Goal: Check status: Verify the current state of an ongoing process or item

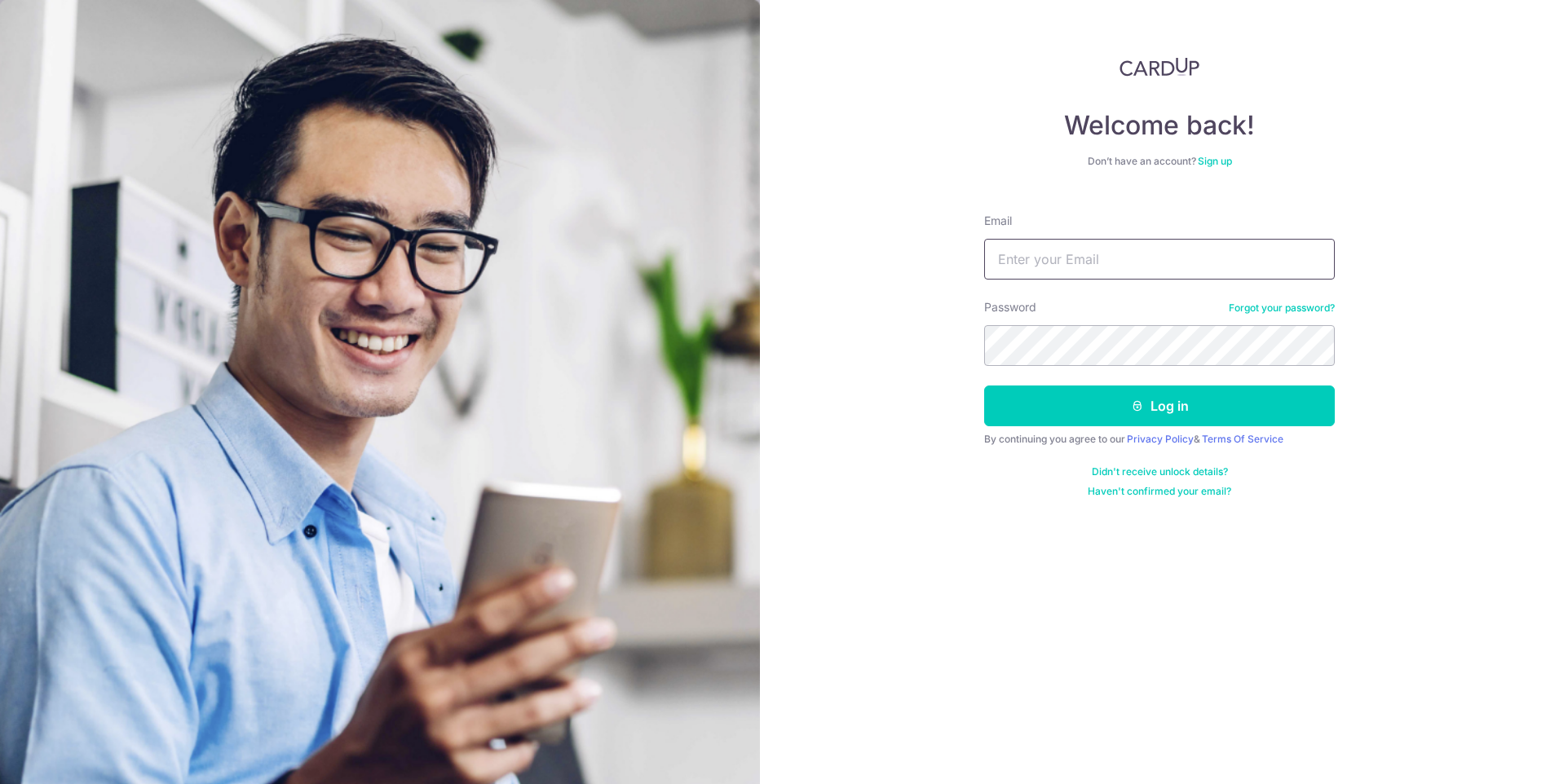
click at [1013, 260] on input "Email" at bounding box center [1159, 259] width 351 height 40
type input "[PERSON_NAME][EMAIL_ADDRESS][DOMAIN_NAME]"
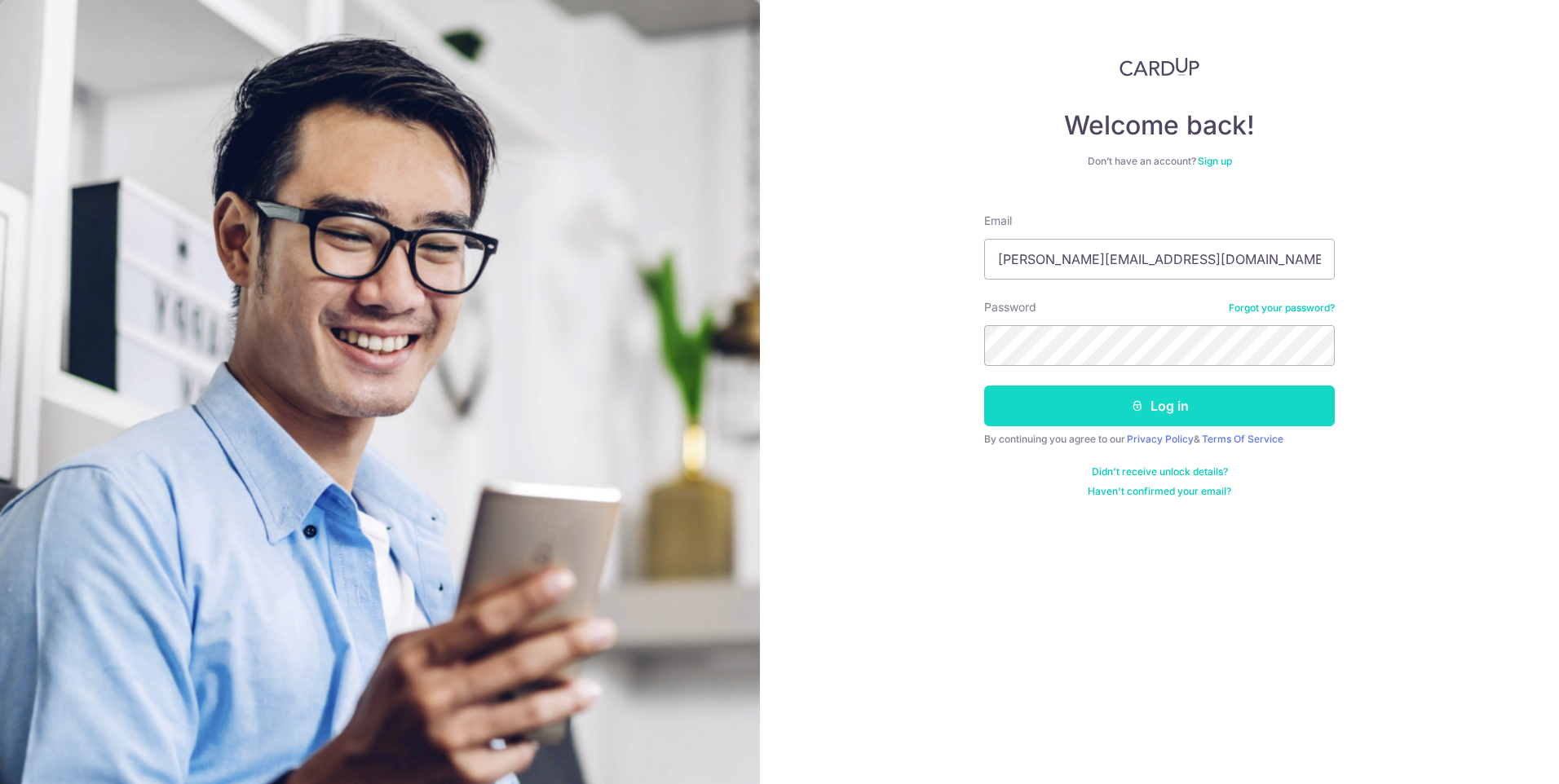
click at [1225, 398] on button "Log in" at bounding box center [1159, 406] width 351 height 40
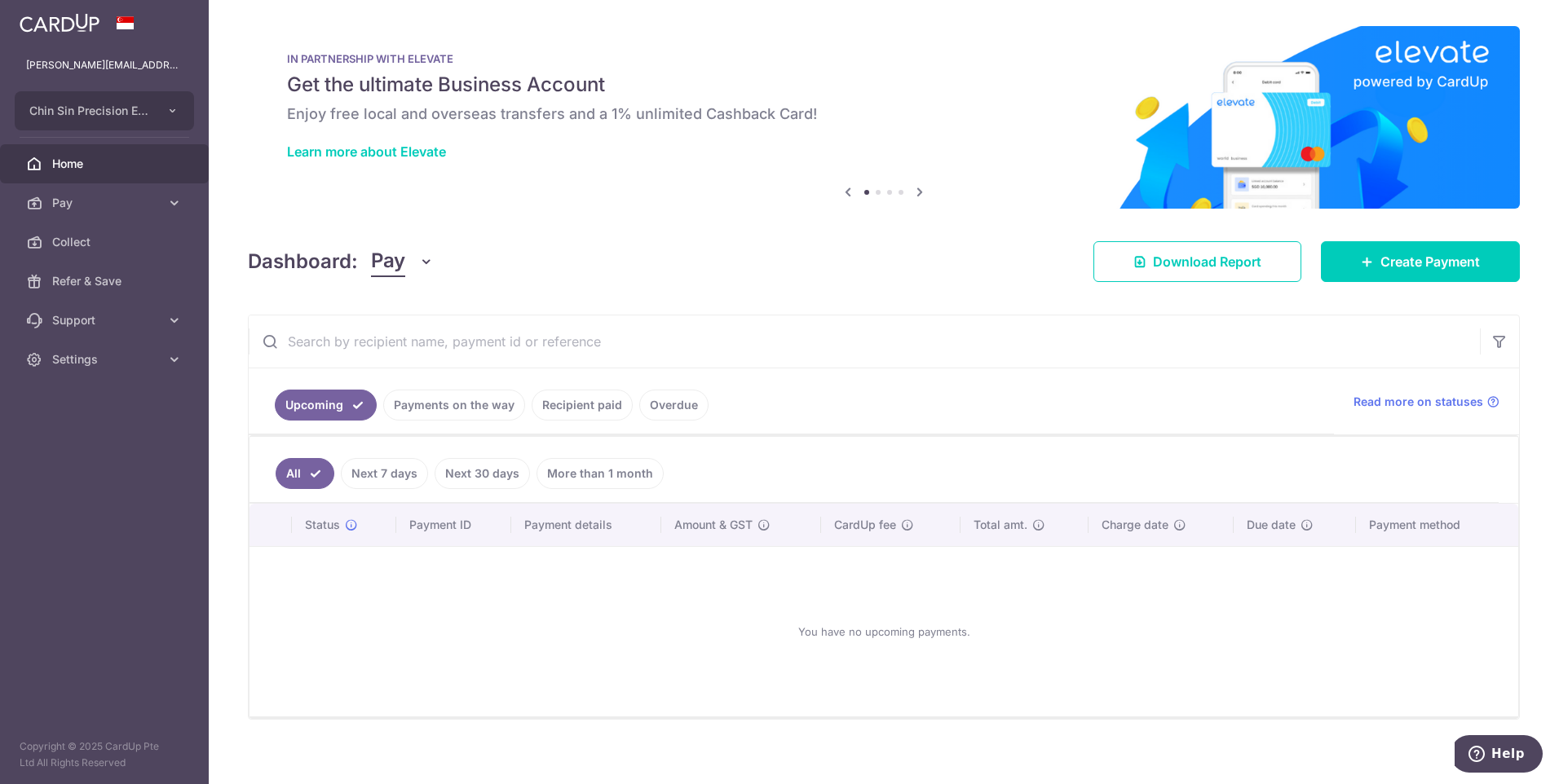
click at [470, 413] on link "Payments on the way" at bounding box center [454, 404] width 142 height 31
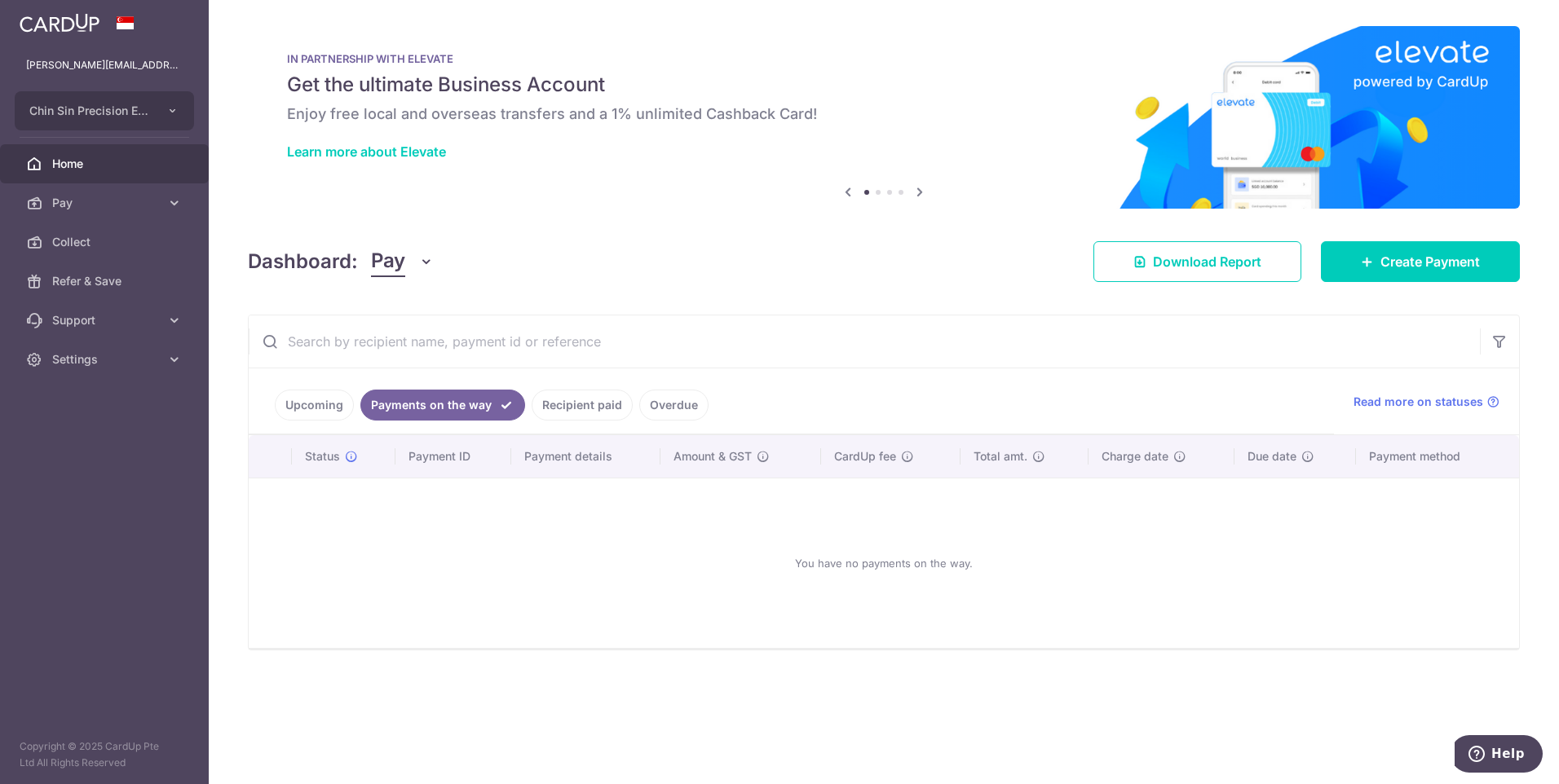
click at [561, 407] on link "Recipient paid" at bounding box center [581, 404] width 101 height 31
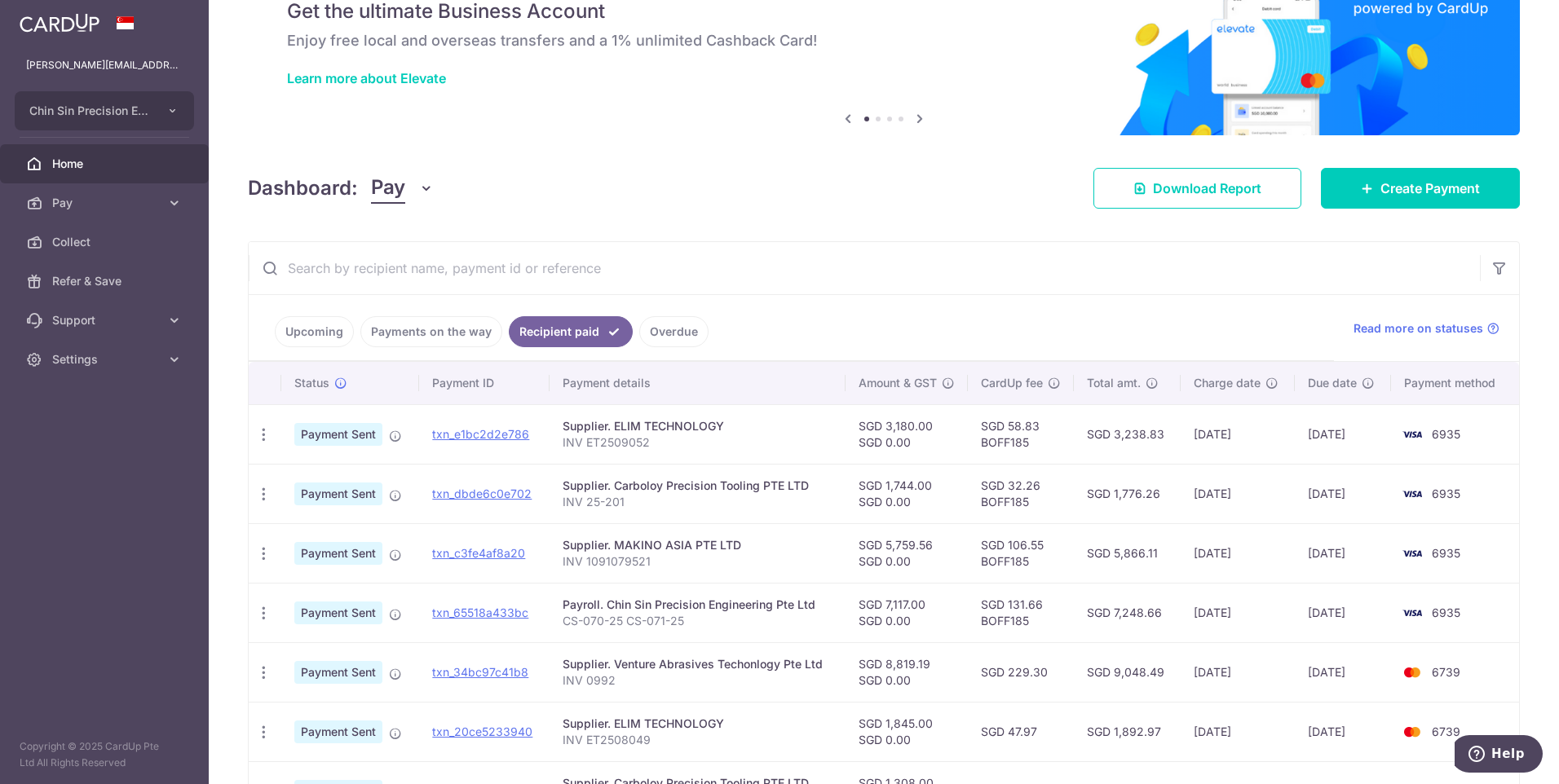
scroll to position [163, 0]
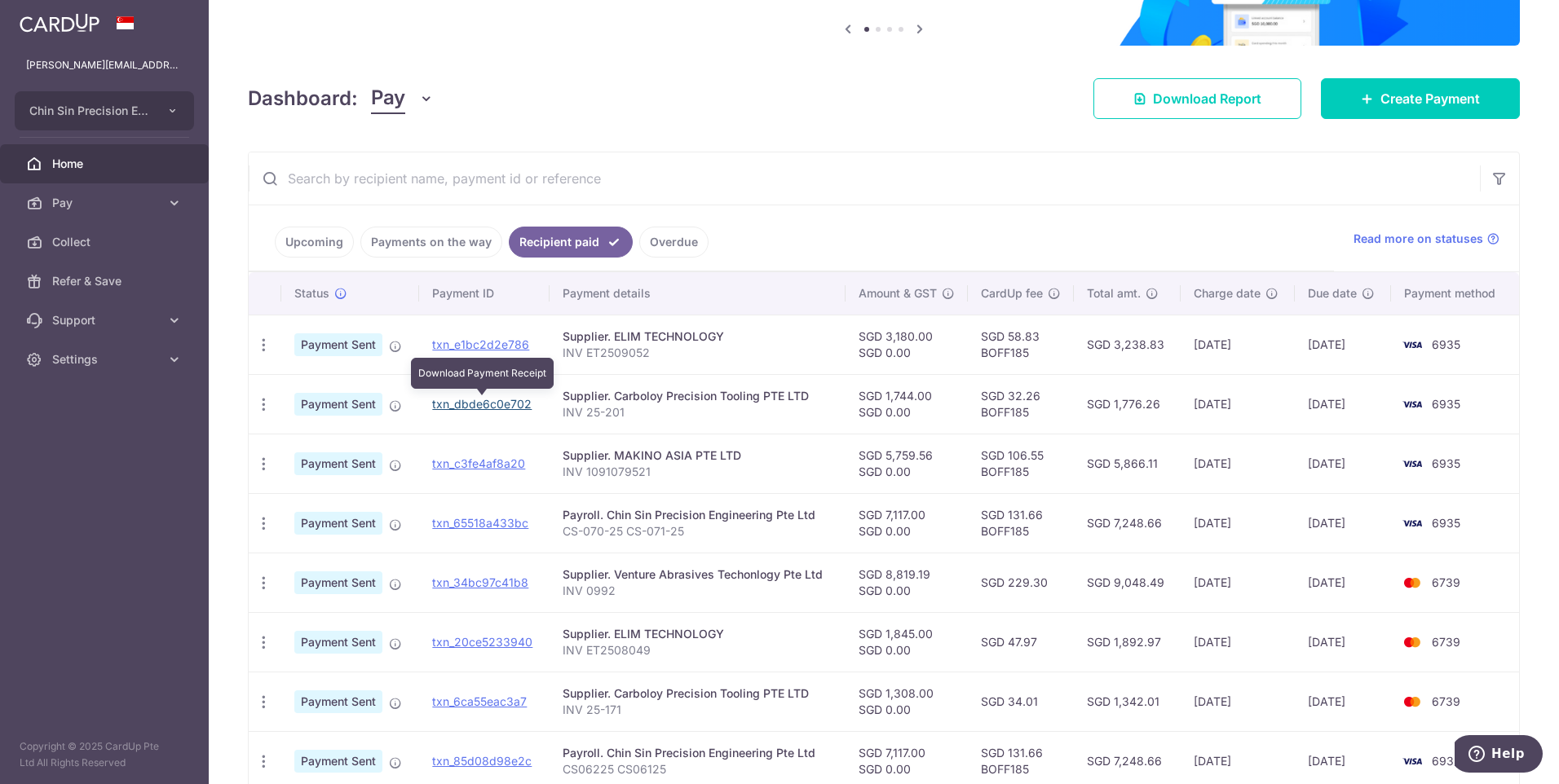
click at [508, 403] on link "txn_dbde6c0e702" at bounding box center [481, 403] width 99 height 14
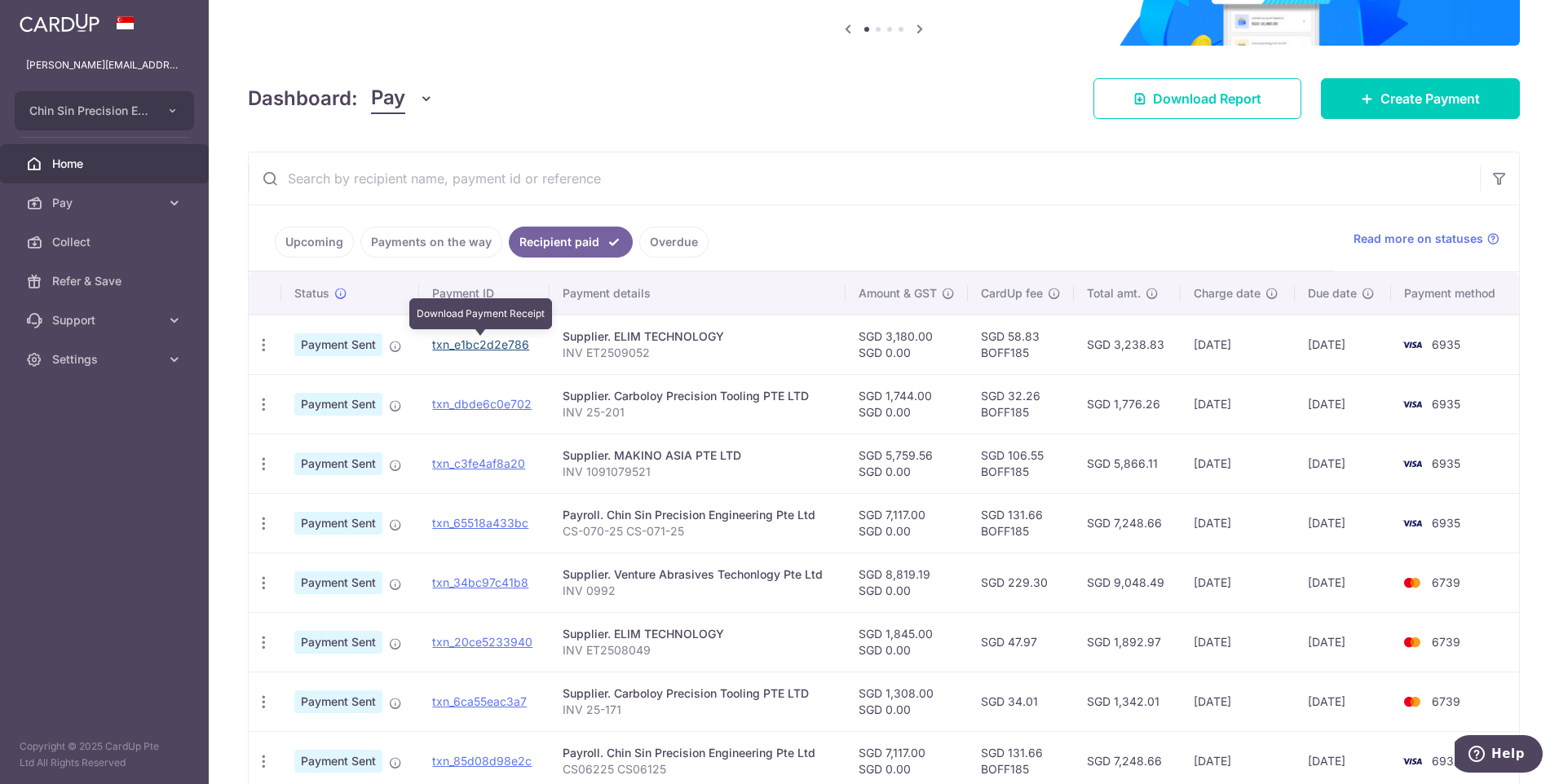
drag, startPoint x: 498, startPoint y: 341, endPoint x: 861, endPoint y: 76, distance: 449.4
click at [498, 341] on link "txn_e1bc2d2e786" at bounding box center [480, 345] width 97 height 14
